Goal: Ask a question

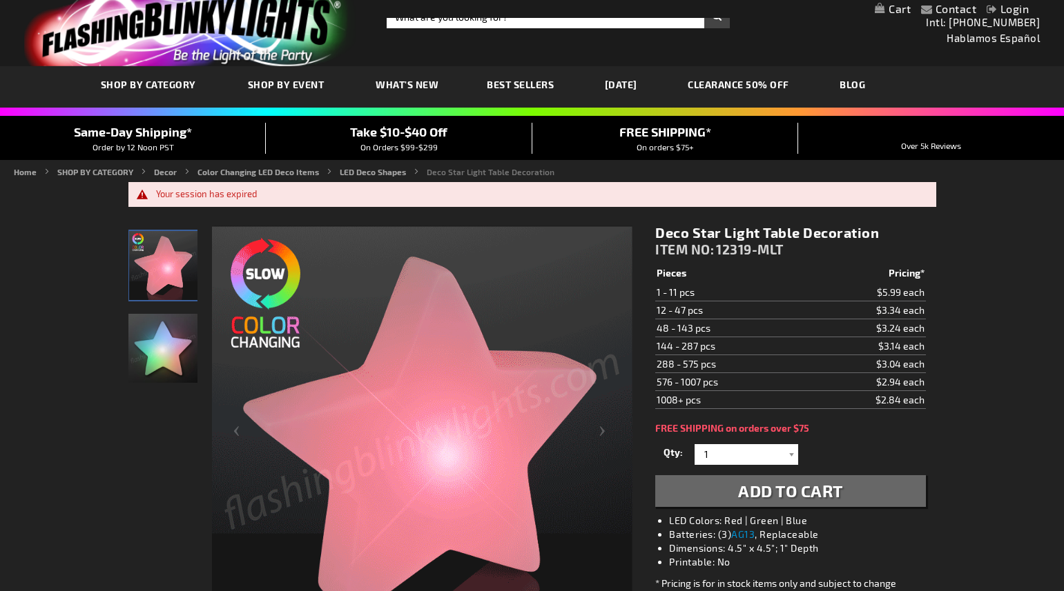
scroll to position [239, 0]
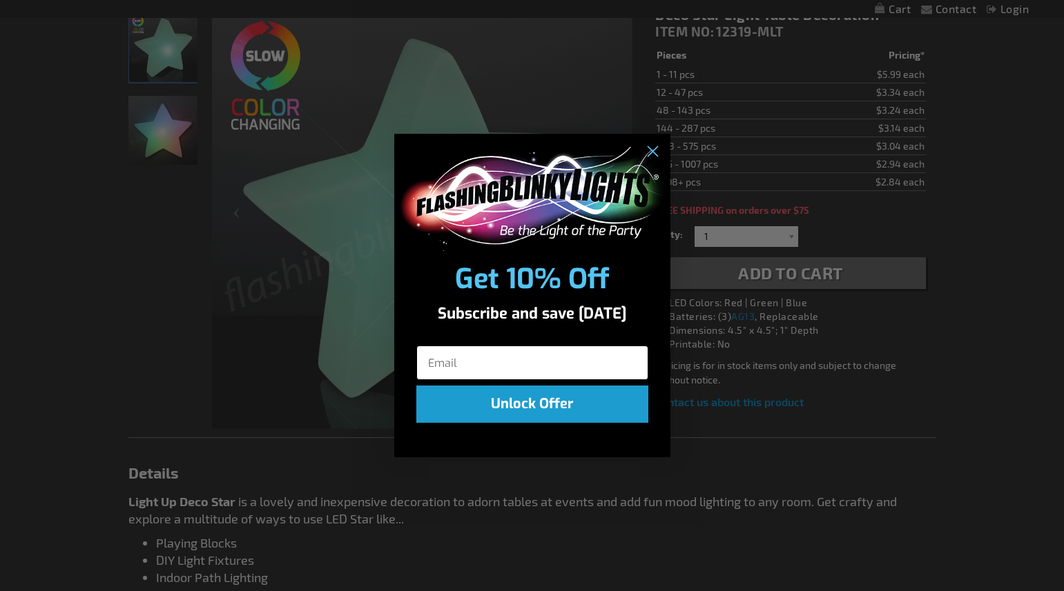
click at [490, 366] on input "Email" at bounding box center [532, 363] width 232 height 35
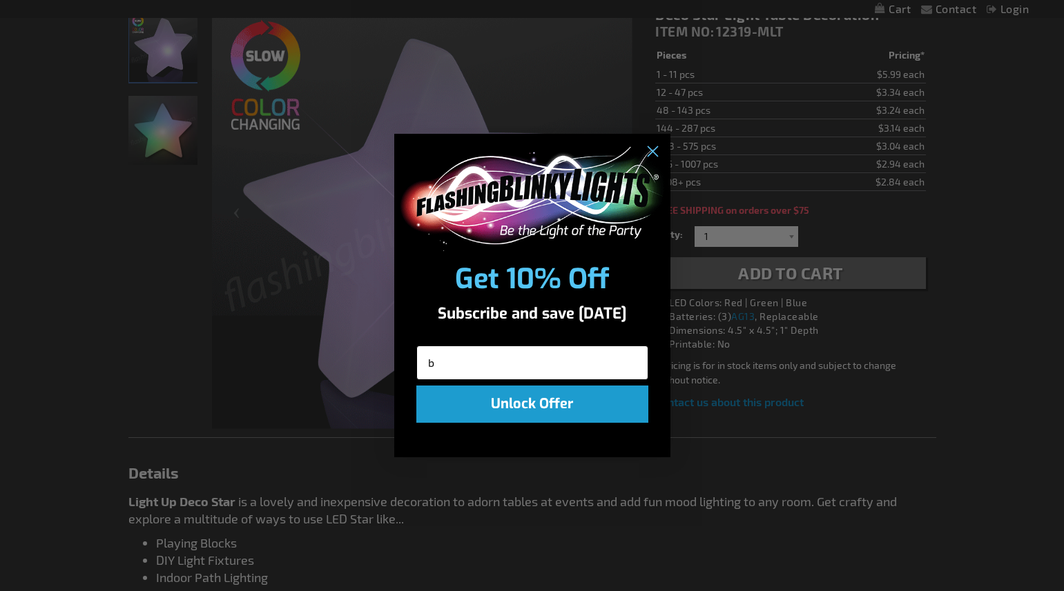
type input "bc"
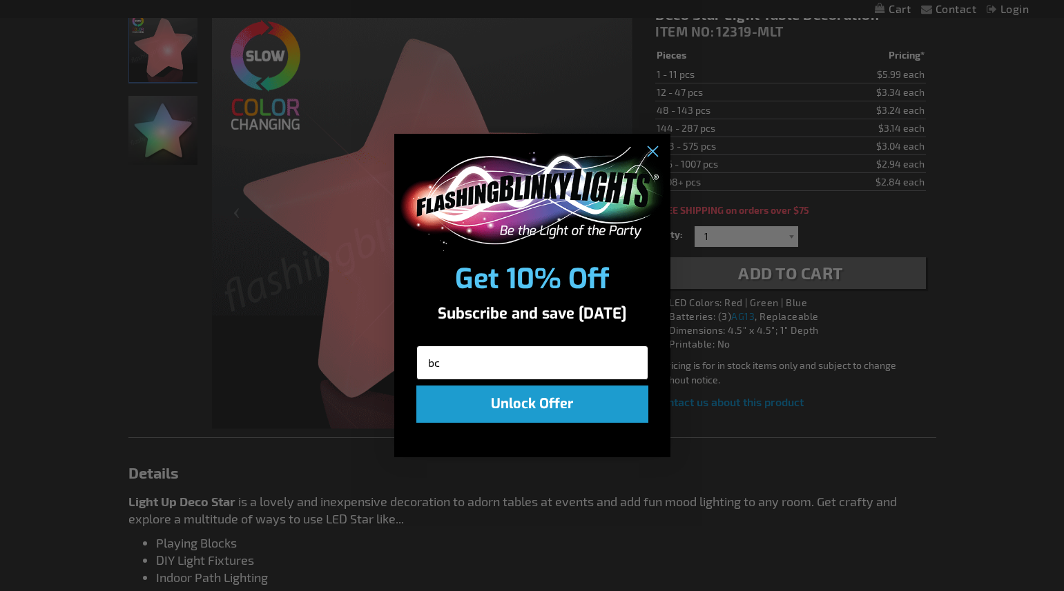
scroll to position [0, 0]
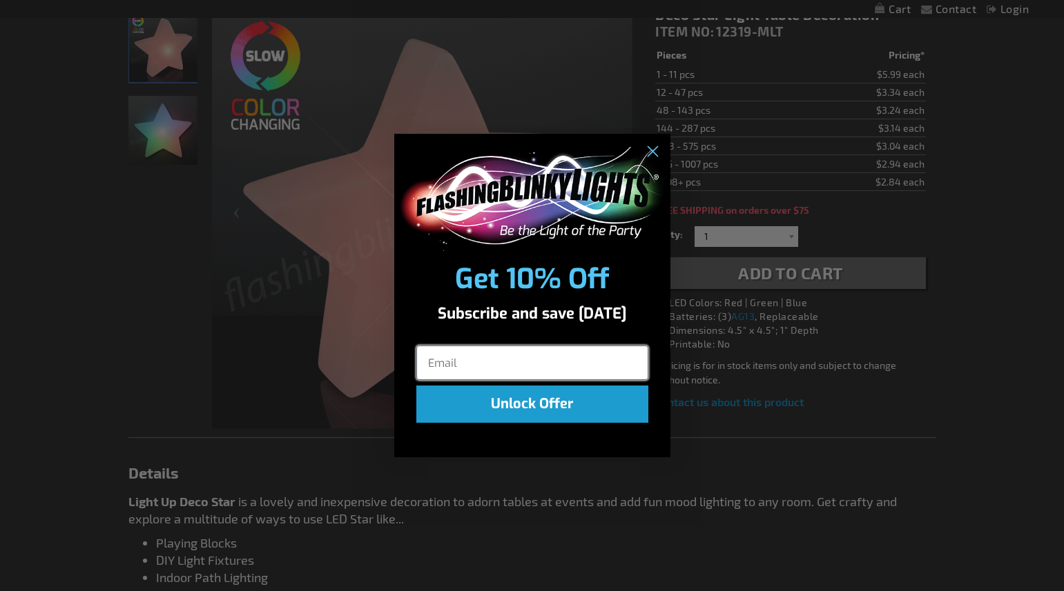
type input "bcooke@abecarolina.com"
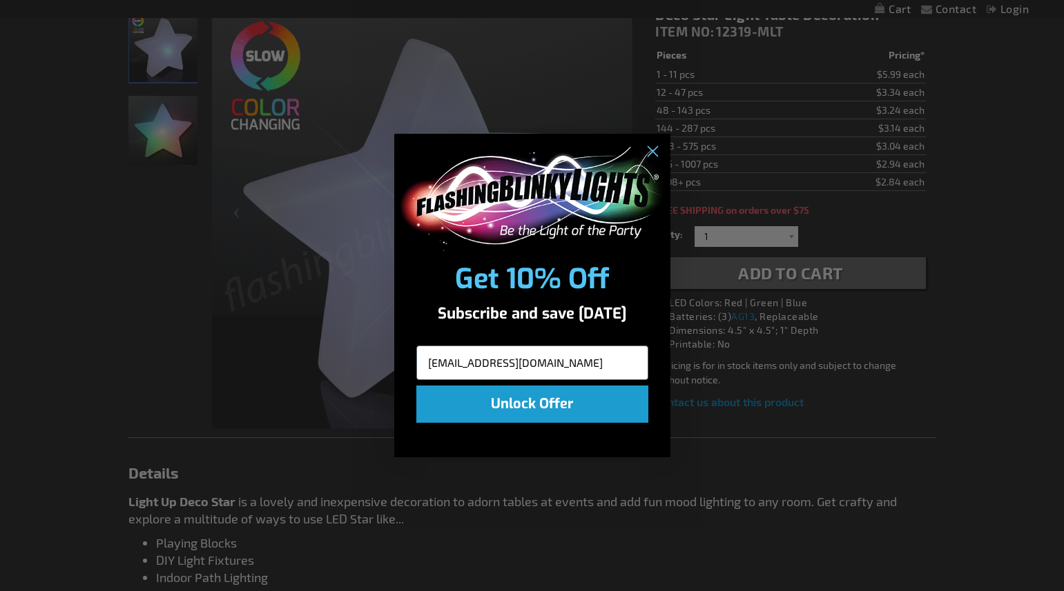
click at [552, 407] on button "Unlock Offer" at bounding box center [532, 404] width 232 height 37
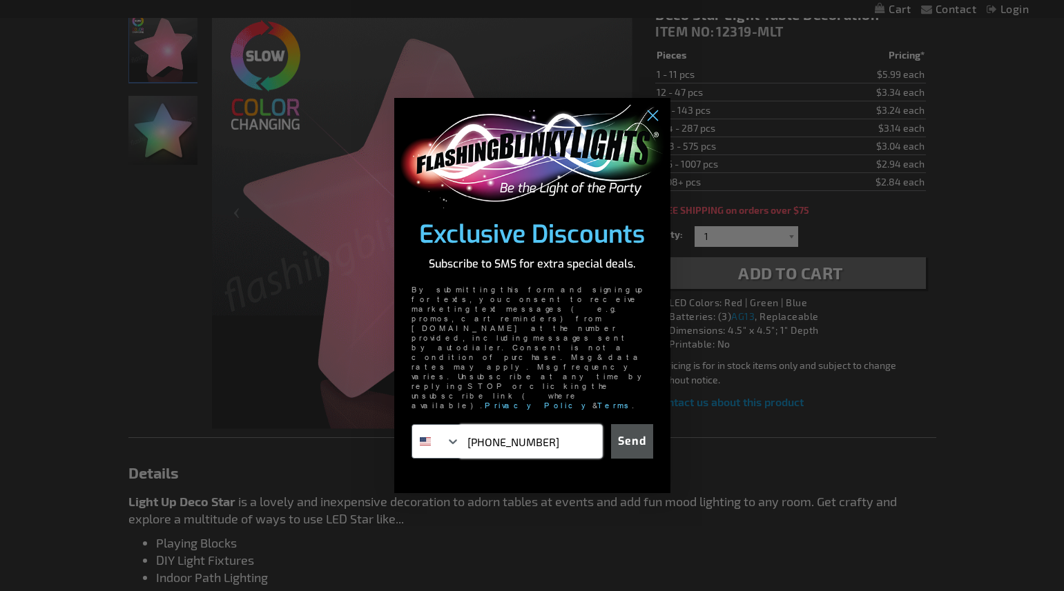
type input "828-242-0874"
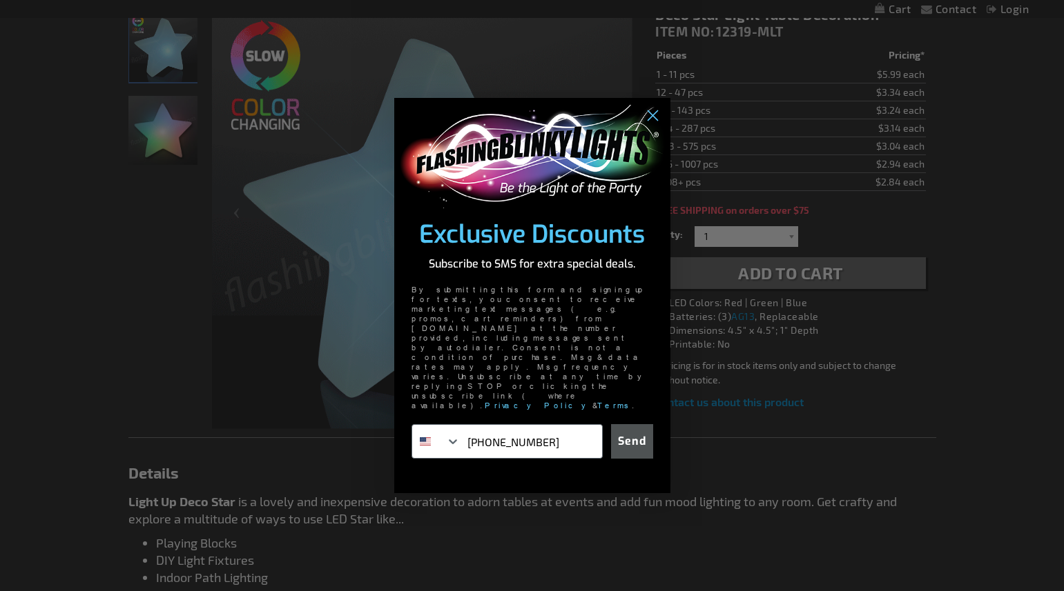
click at [636, 424] on button "Send" at bounding box center [632, 441] width 42 height 35
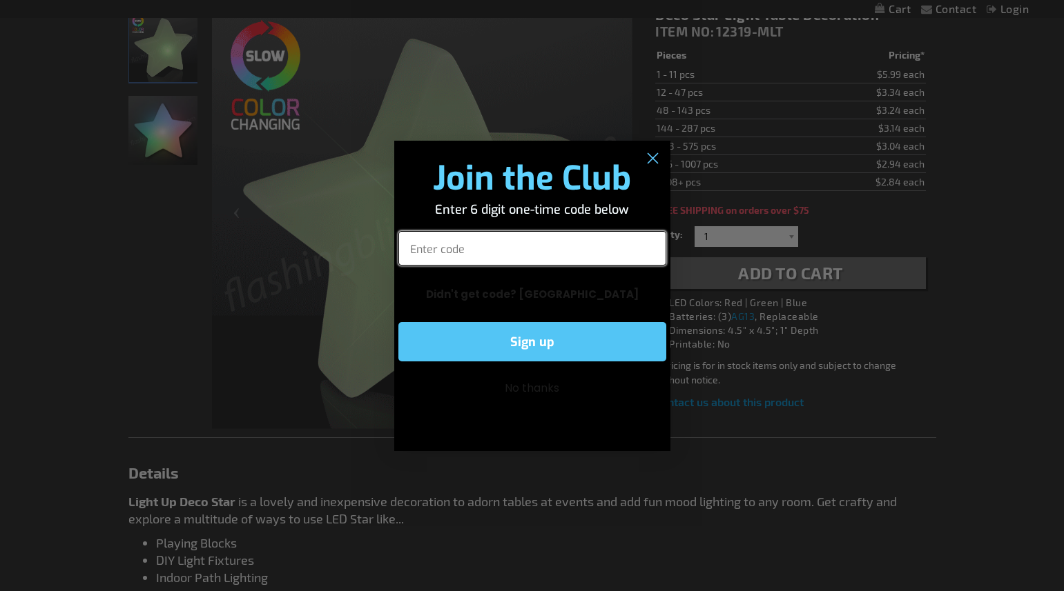
click at [516, 252] on input "Enter code" at bounding box center [532, 248] width 268 height 35
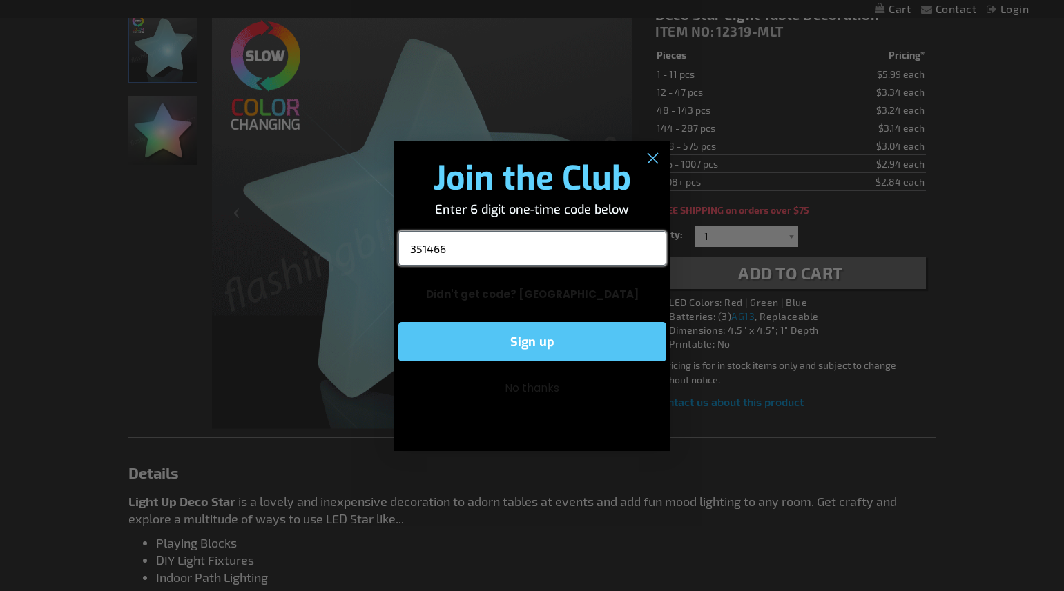
type input "351466"
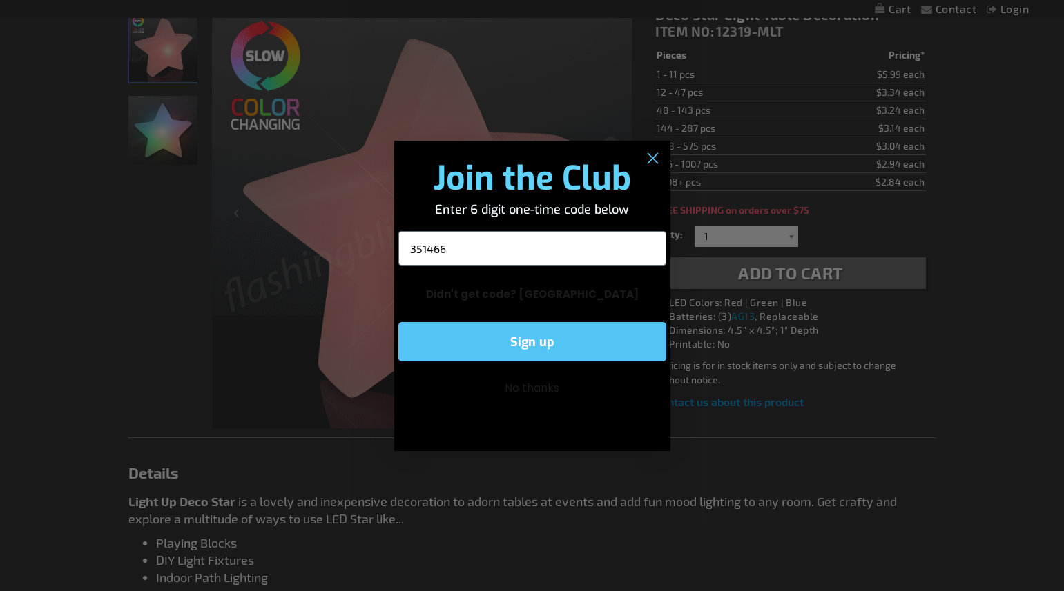
click at [558, 343] on button "Sign up" at bounding box center [532, 341] width 268 height 39
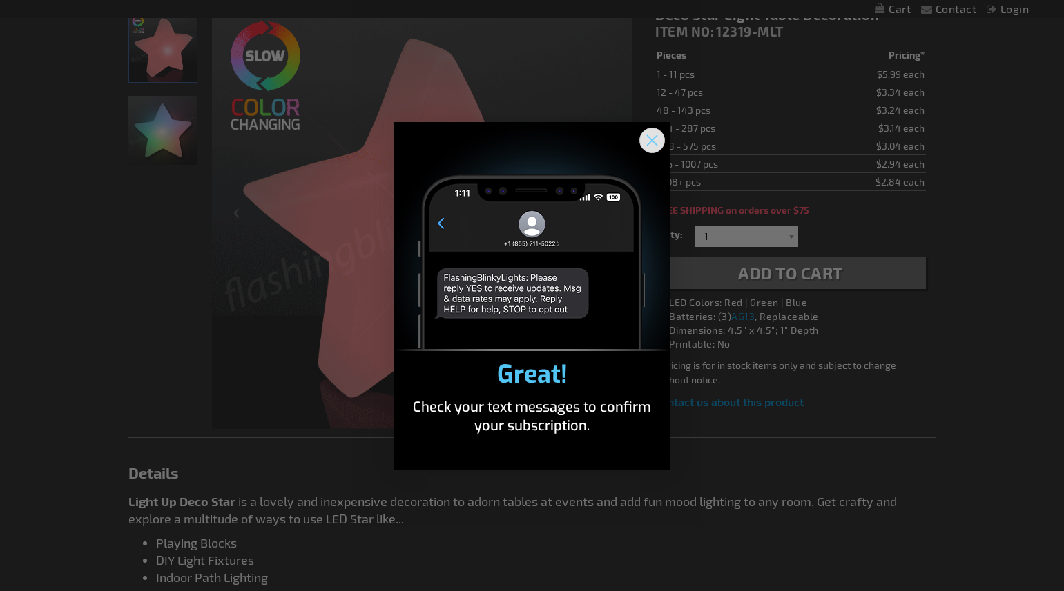
click at [649, 137] on icon "Close dialog" at bounding box center [652, 140] width 10 height 10
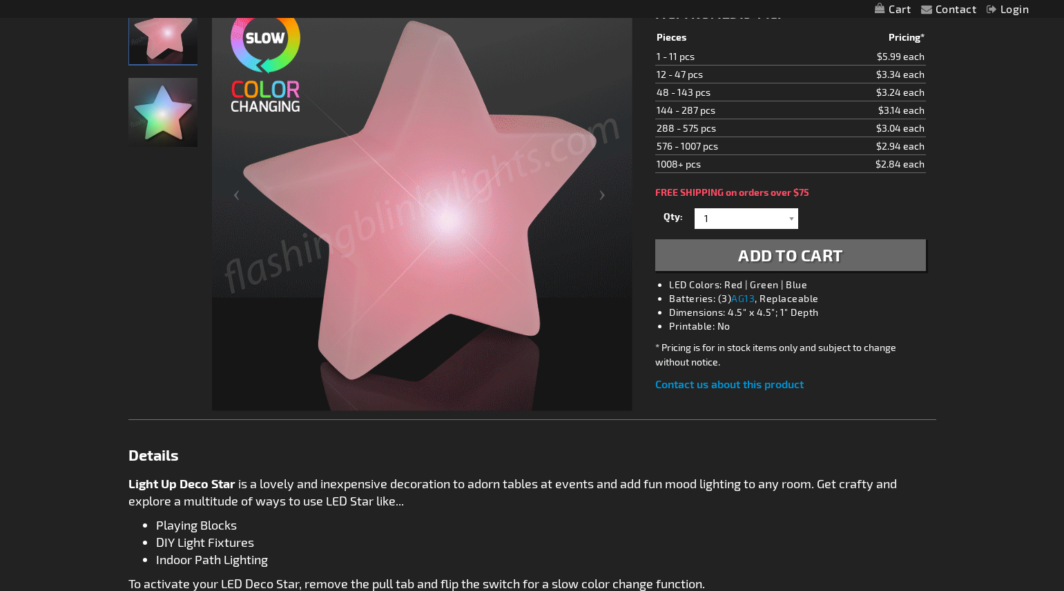
scroll to position [259, 0]
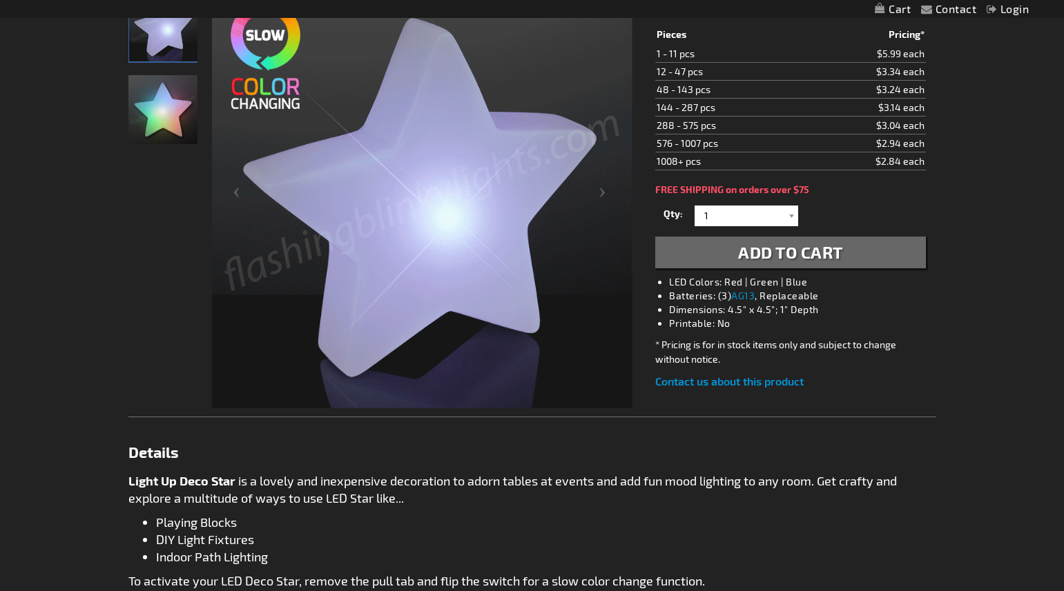
click at [734, 381] on link "Contact us about this product" at bounding box center [729, 381] width 148 height 13
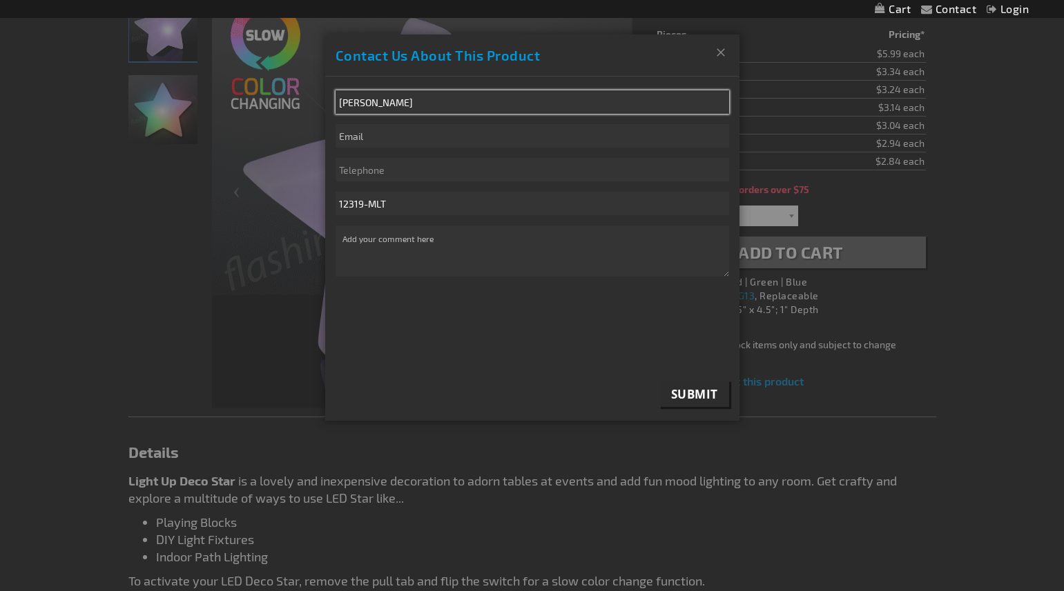
type input "Brenda Cooke"
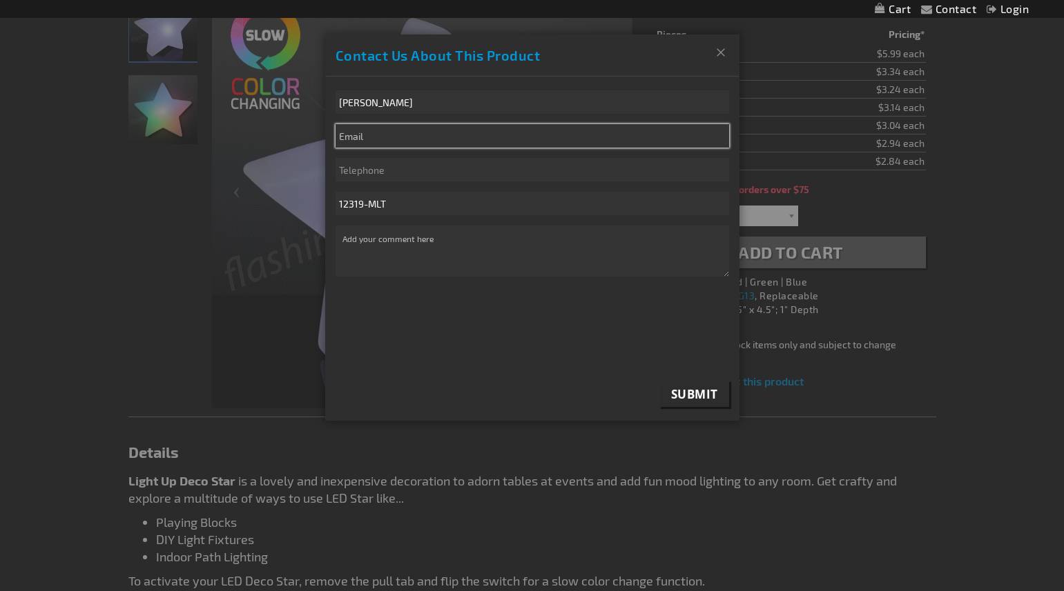
type input "bcooke@abecarolina.com"
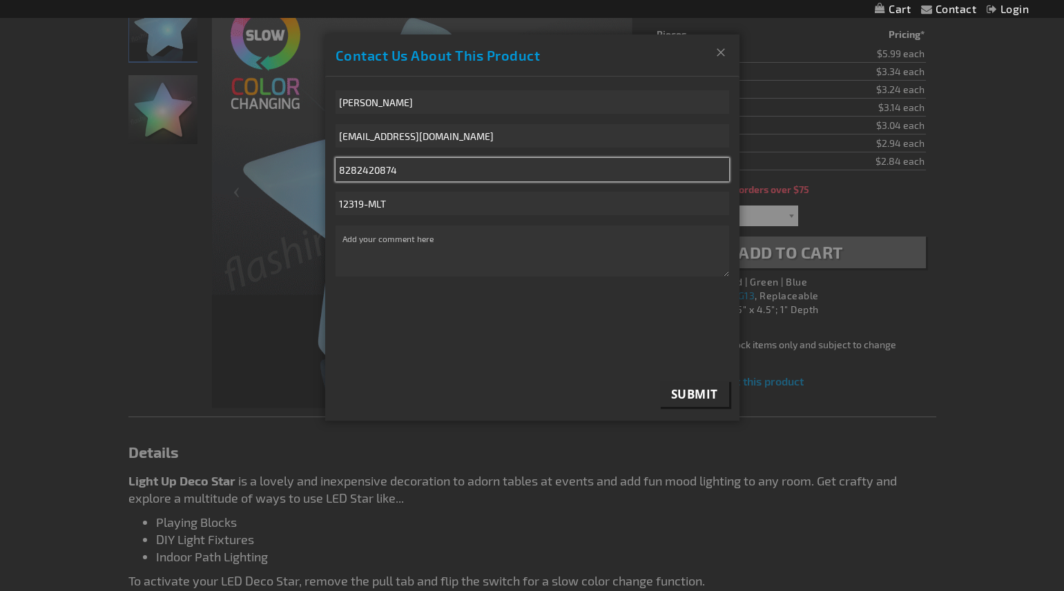
drag, startPoint x: 414, startPoint y: 171, endPoint x: 326, endPoint y: 172, distance: 88.3
type input "8282104330"
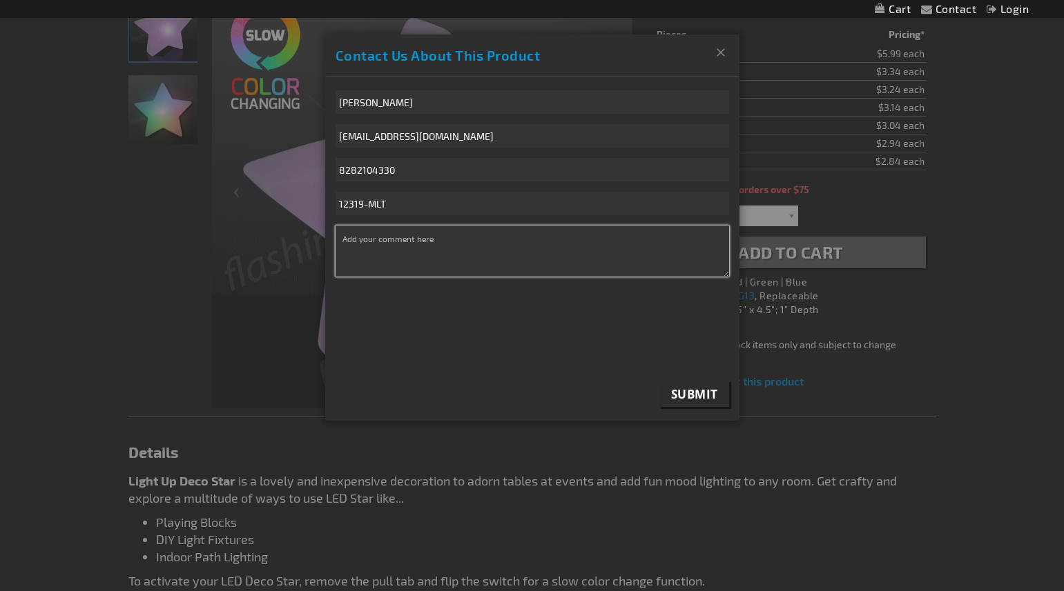
click at [421, 248] on textarea "* Comment" at bounding box center [531, 251] width 393 height 51
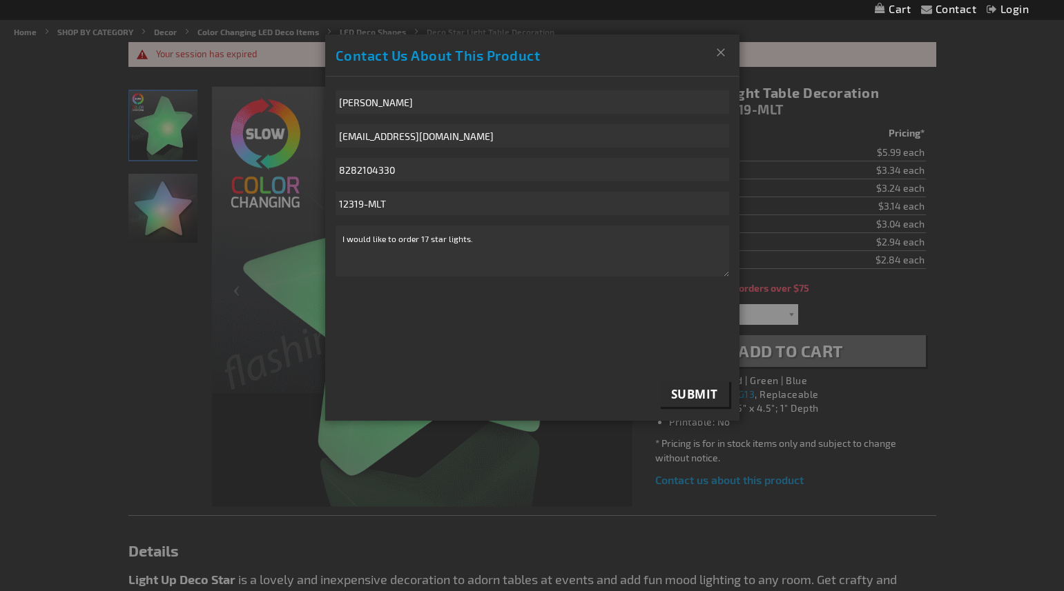
drag, startPoint x: 659, startPoint y: 50, endPoint x: 629, endPoint y: 131, distance: 86.3
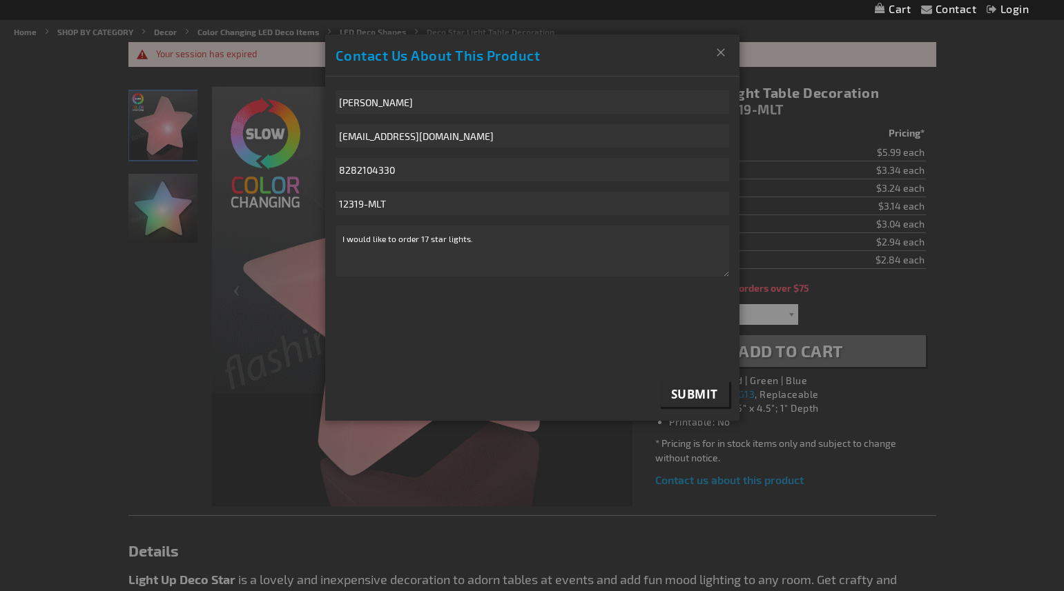
click at [629, 131] on div "Contact Us About This Product Close Brenda Cooke bcooke@abecarolina.com 8282104…" at bounding box center [532, 228] width 414 height 386
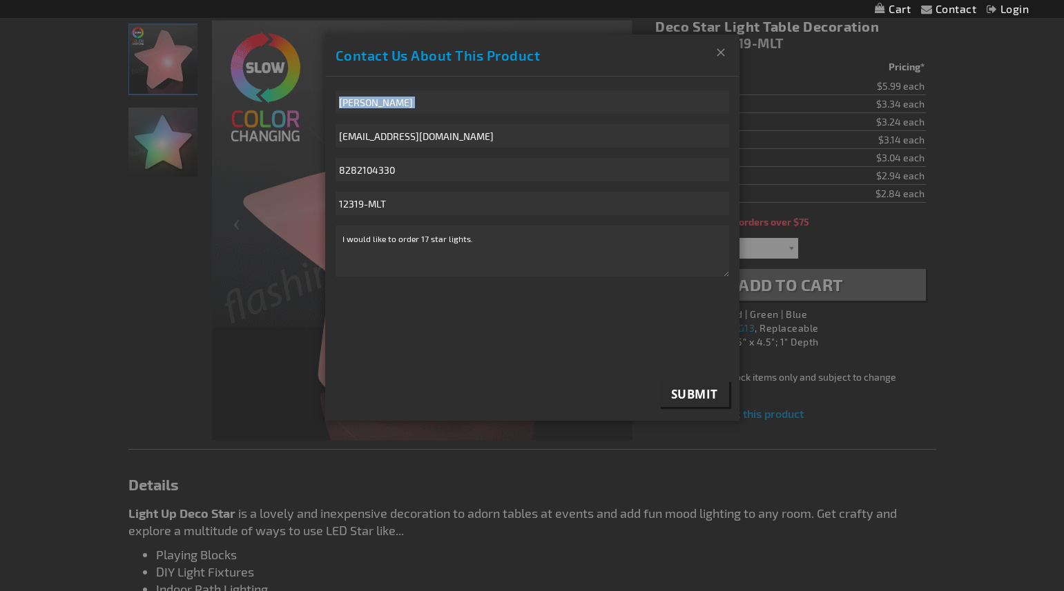
scroll to position [243, 0]
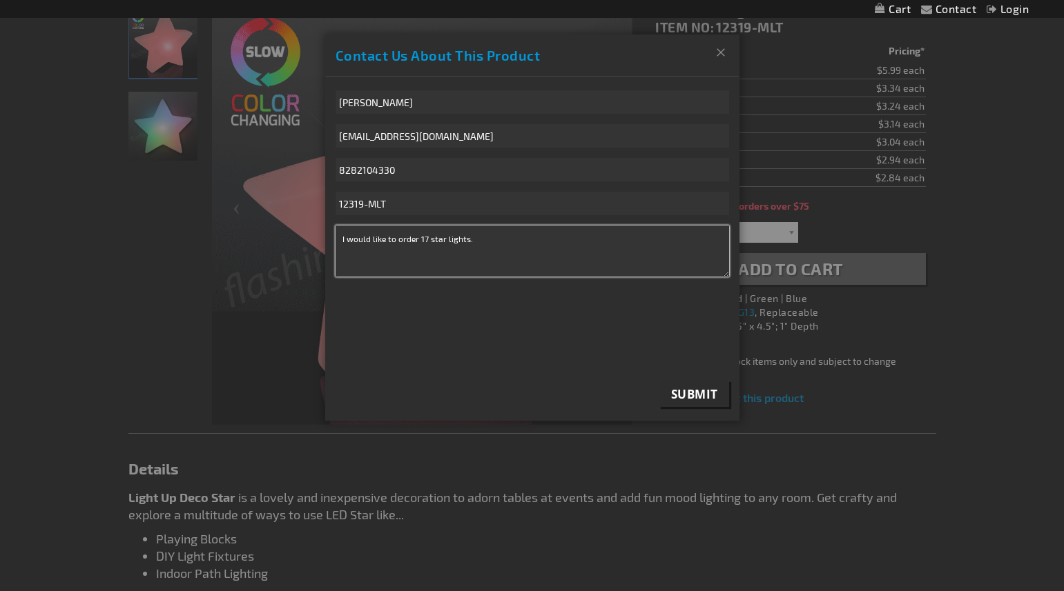
click at [500, 240] on textarea "I would like to order 17 star lights." at bounding box center [531, 251] width 393 height 51
type textarea "I would like to order 17 star lights, item 12319-MLT"
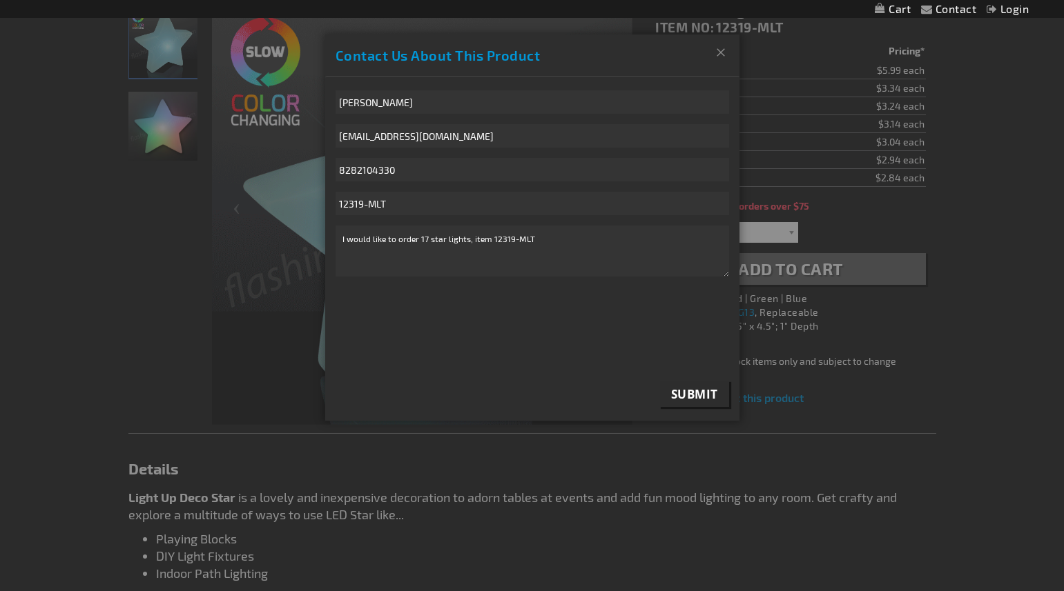
click at [687, 393] on span "Submit" at bounding box center [694, 394] width 47 height 16
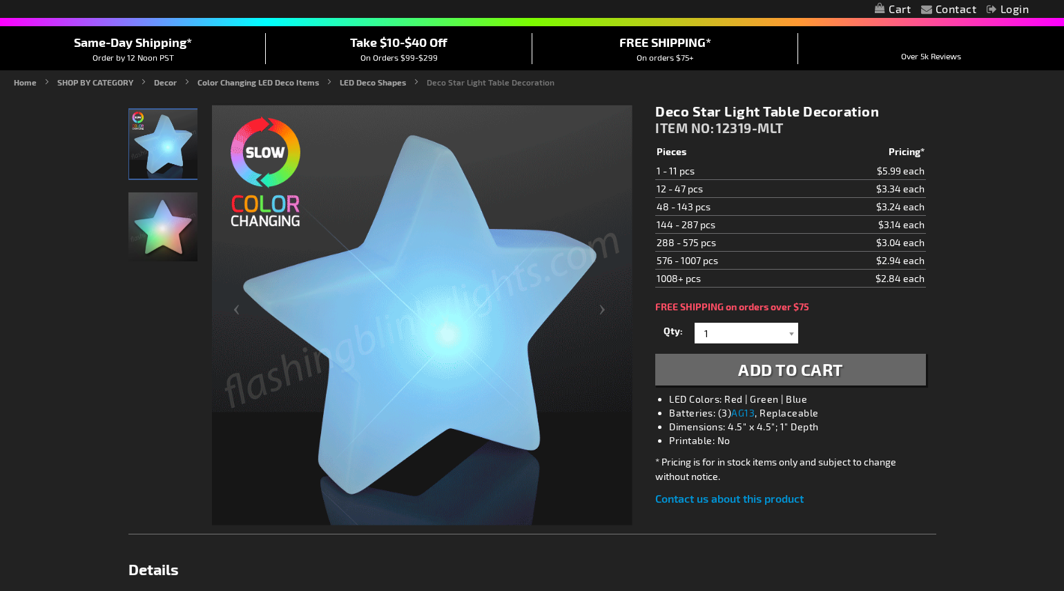
drag, startPoint x: 796, startPoint y: 127, endPoint x: 721, endPoint y: 130, distance: 76.0
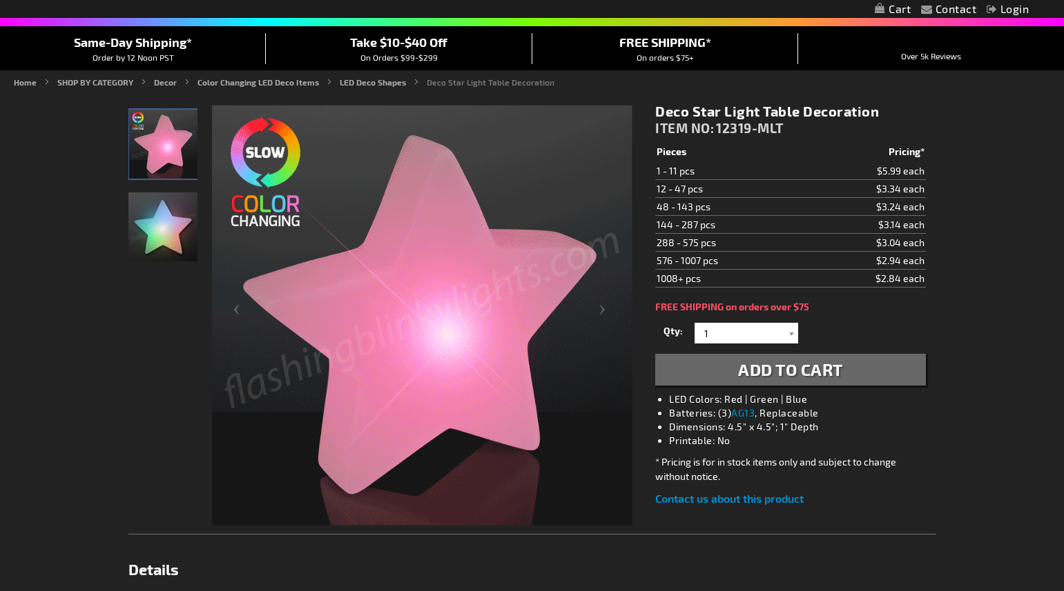
click at [719, 128] on div "Deco Star Light Table Decoration ITEM NO: 12319-MLT" at bounding box center [790, 123] width 270 height 40
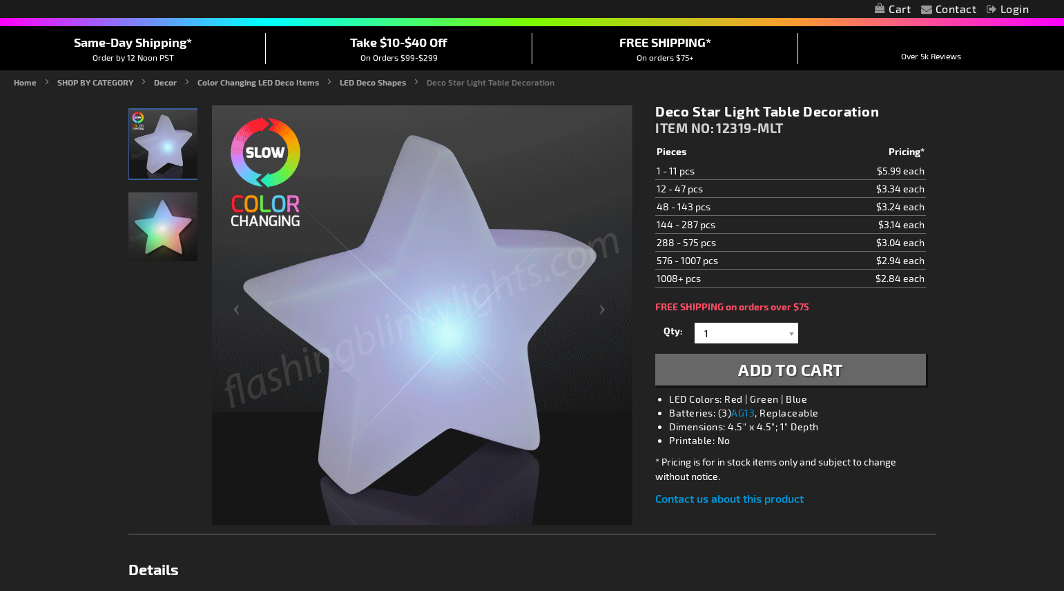
copy div "12319-MLT"
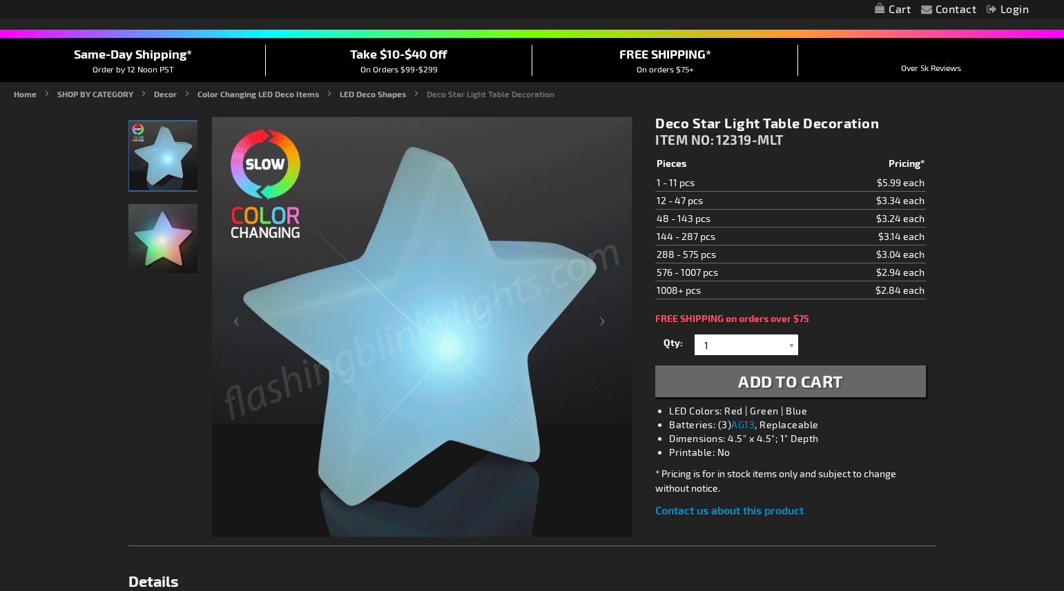
scroll to position [121, 0]
